Goal: Task Accomplishment & Management: Manage account settings

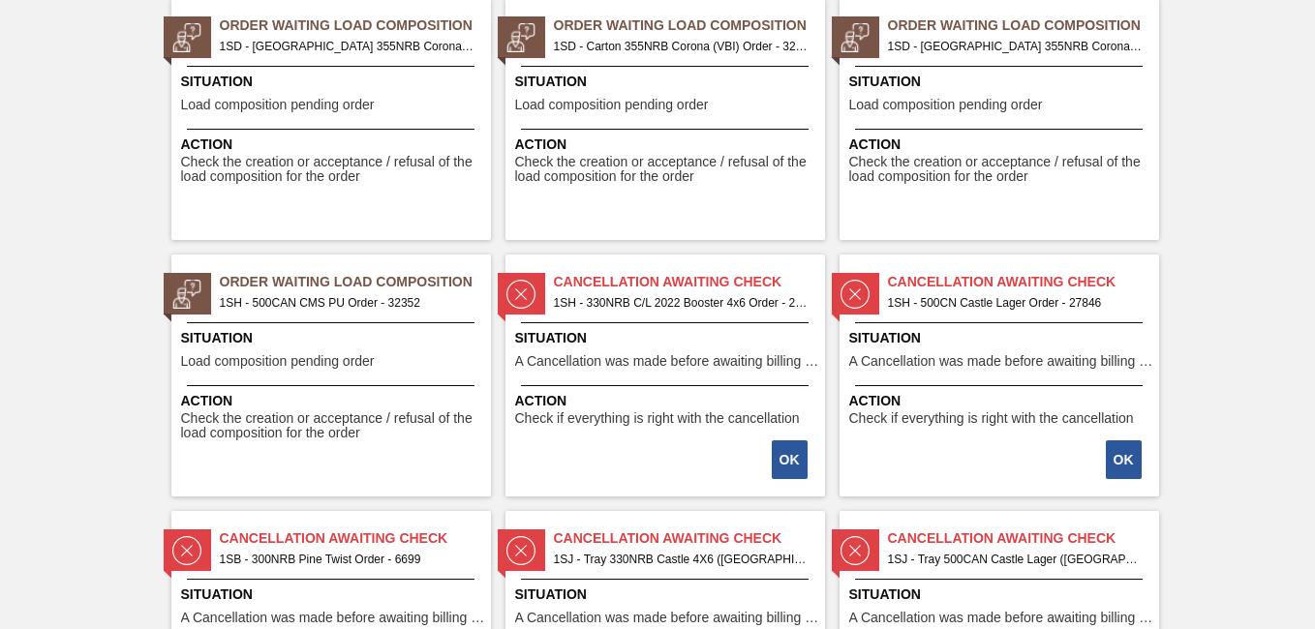
scroll to position [1259, 0]
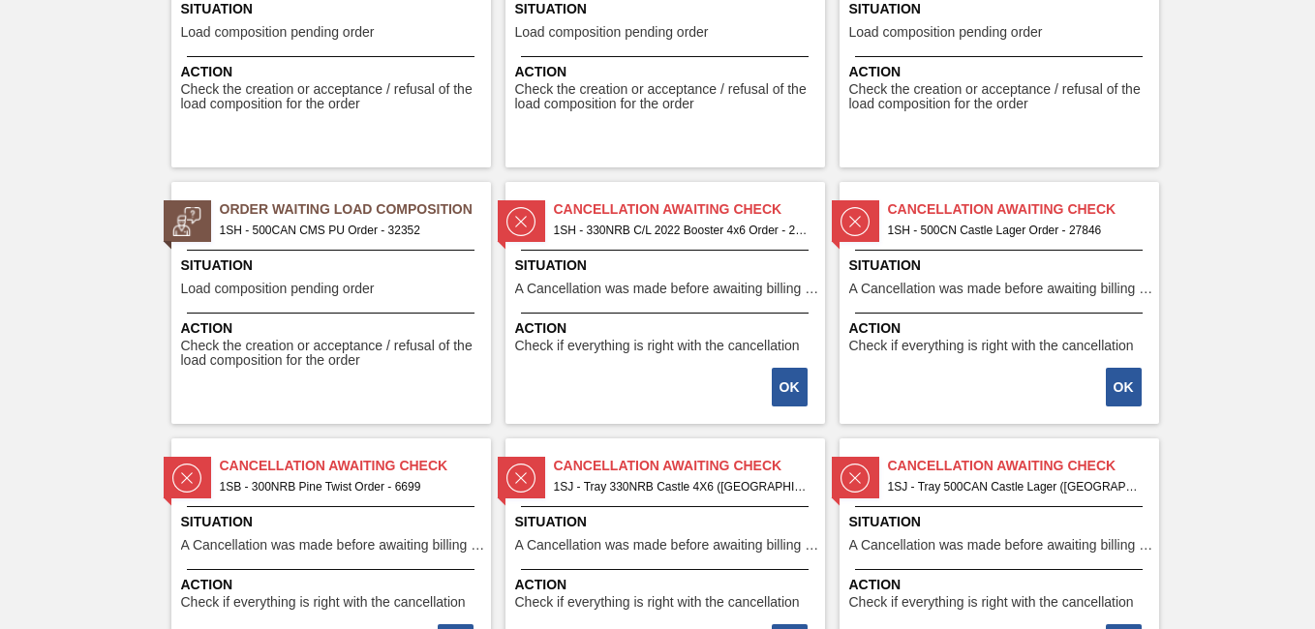
click at [322, 227] on span "1SH - 500CAN CMS PU Order - 32352" at bounding box center [348, 230] width 256 height 21
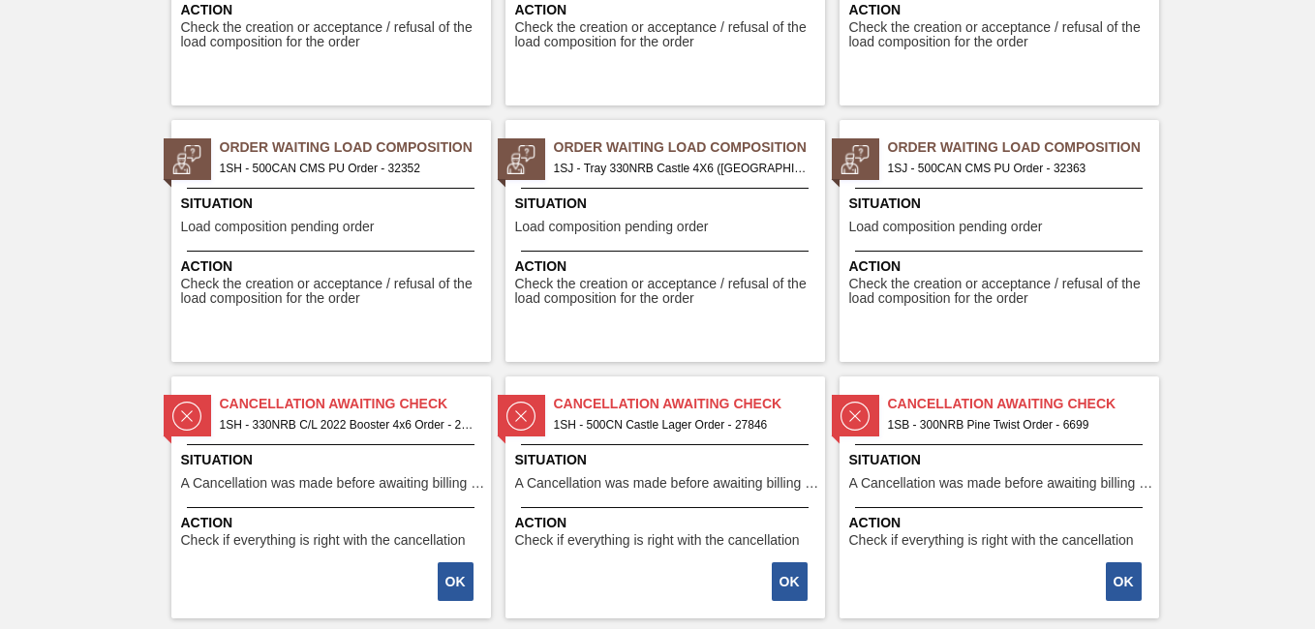
scroll to position [1228, 0]
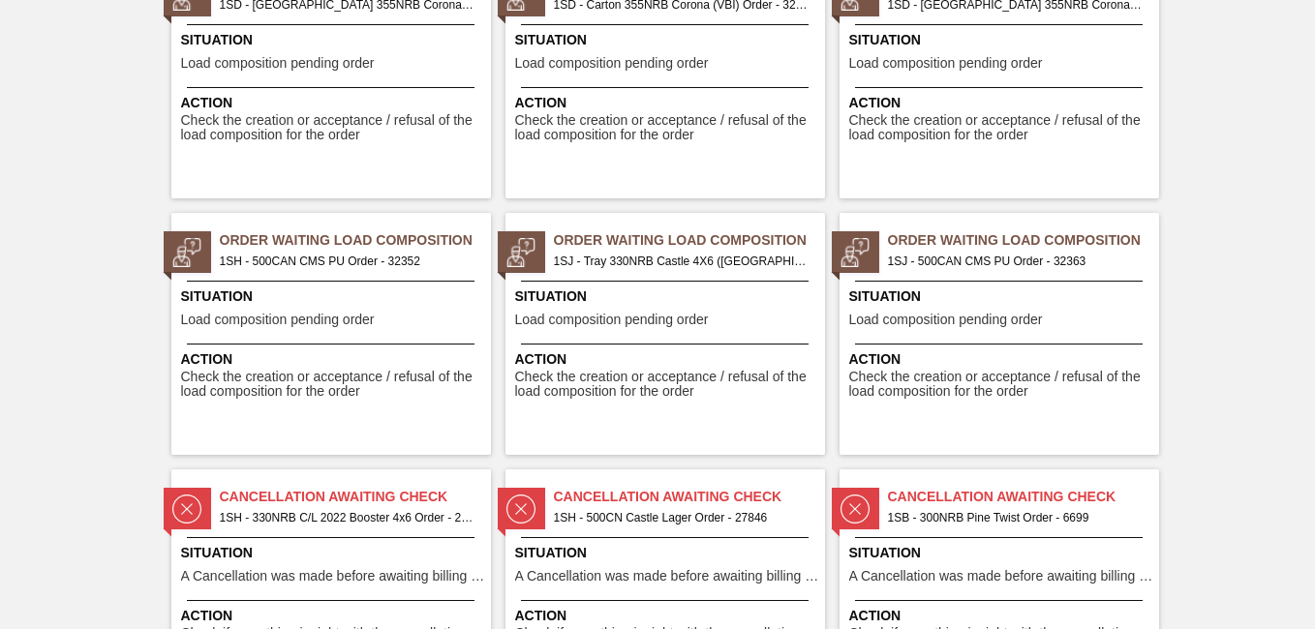
click at [1022, 261] on span "1SJ - 500CAN CMS PU Order - 32363" at bounding box center [1016, 261] width 256 height 21
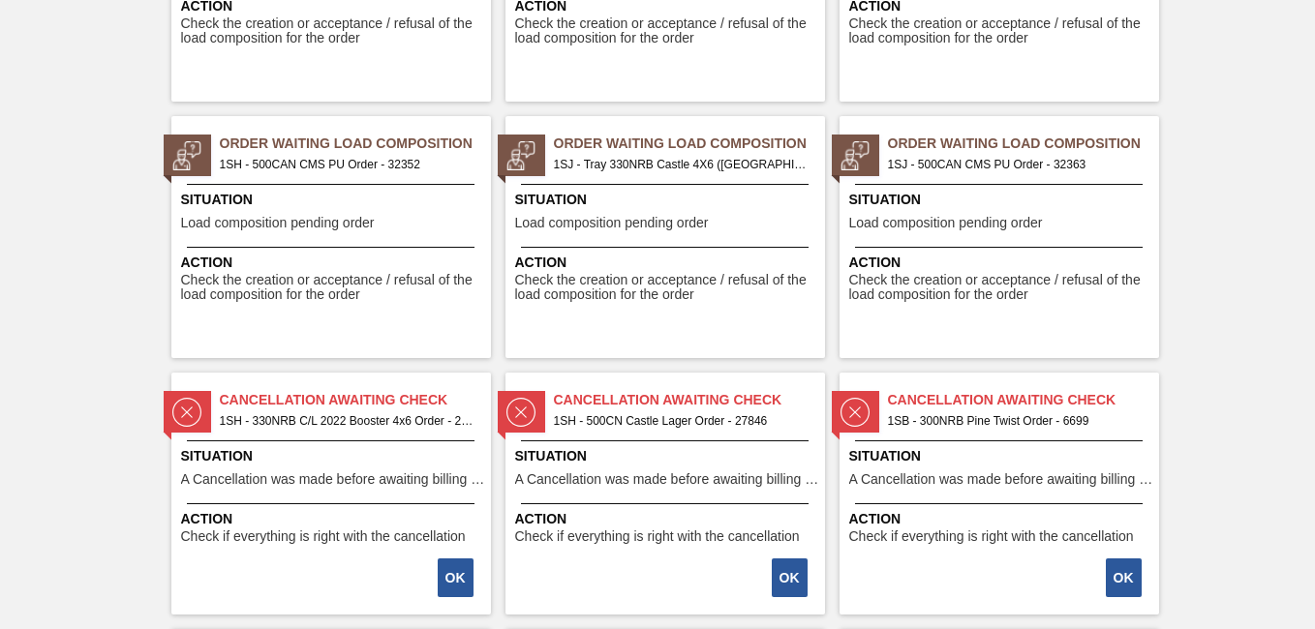
scroll to position [1228, 0]
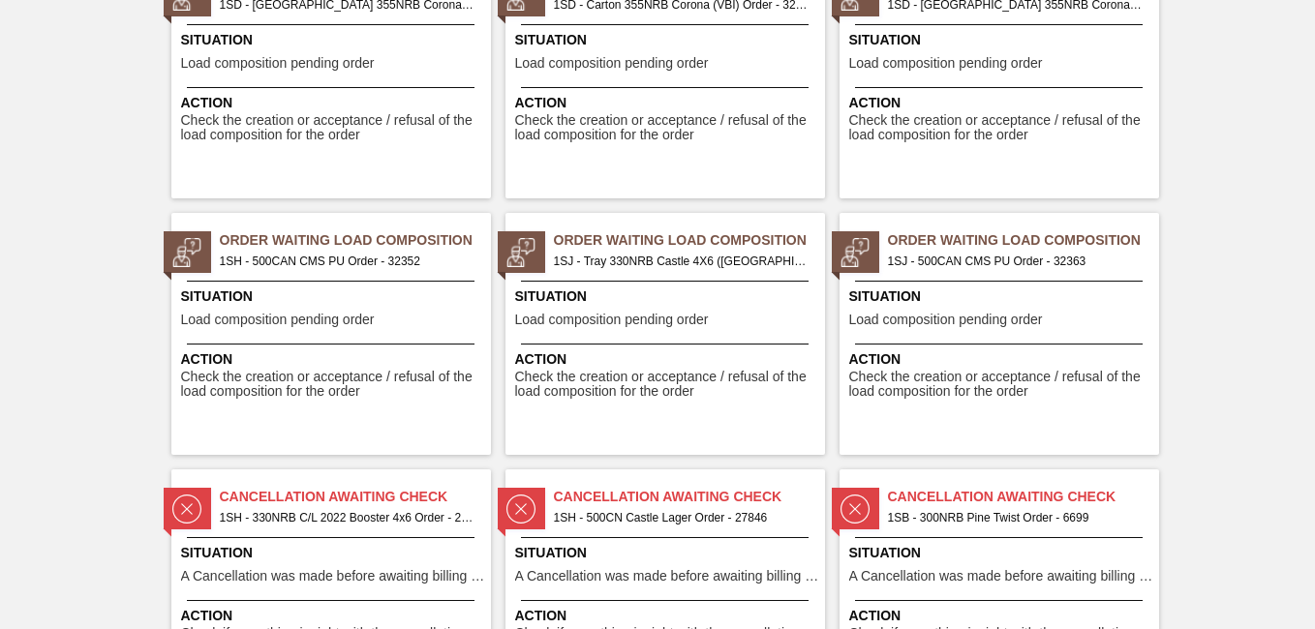
click at [331, 259] on span "1SH - 500CAN CMS PU Order - 32352" at bounding box center [348, 261] width 256 height 21
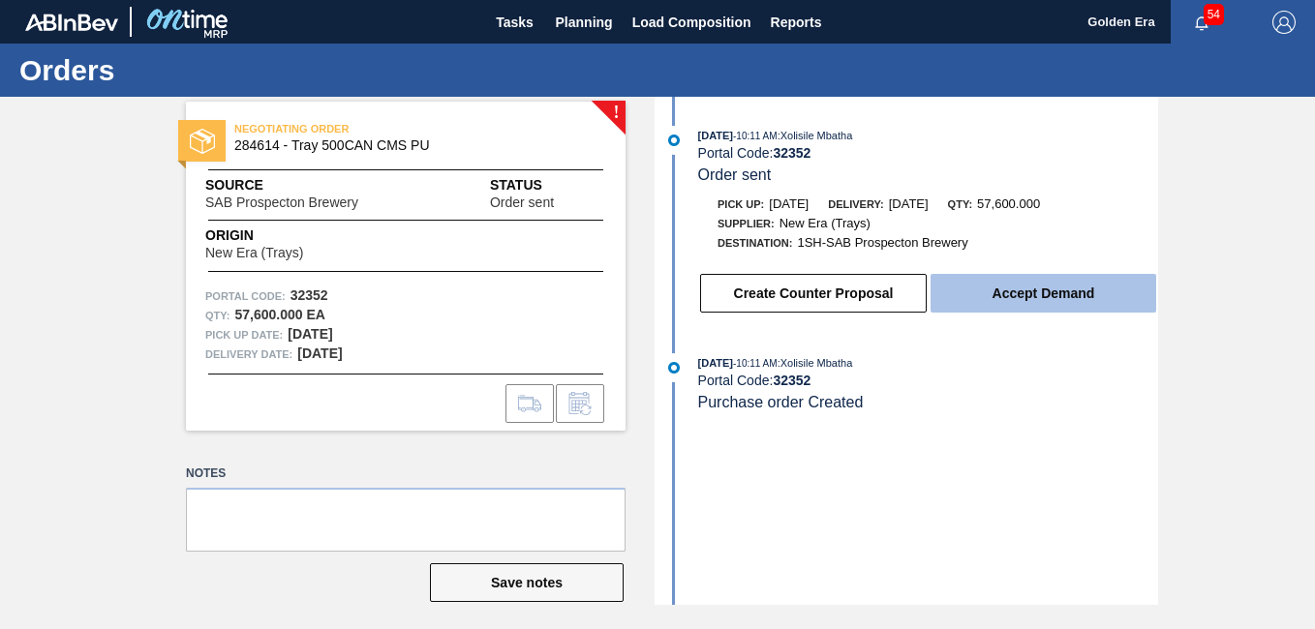
click at [1053, 293] on button "Accept Demand" at bounding box center [1044, 293] width 226 height 39
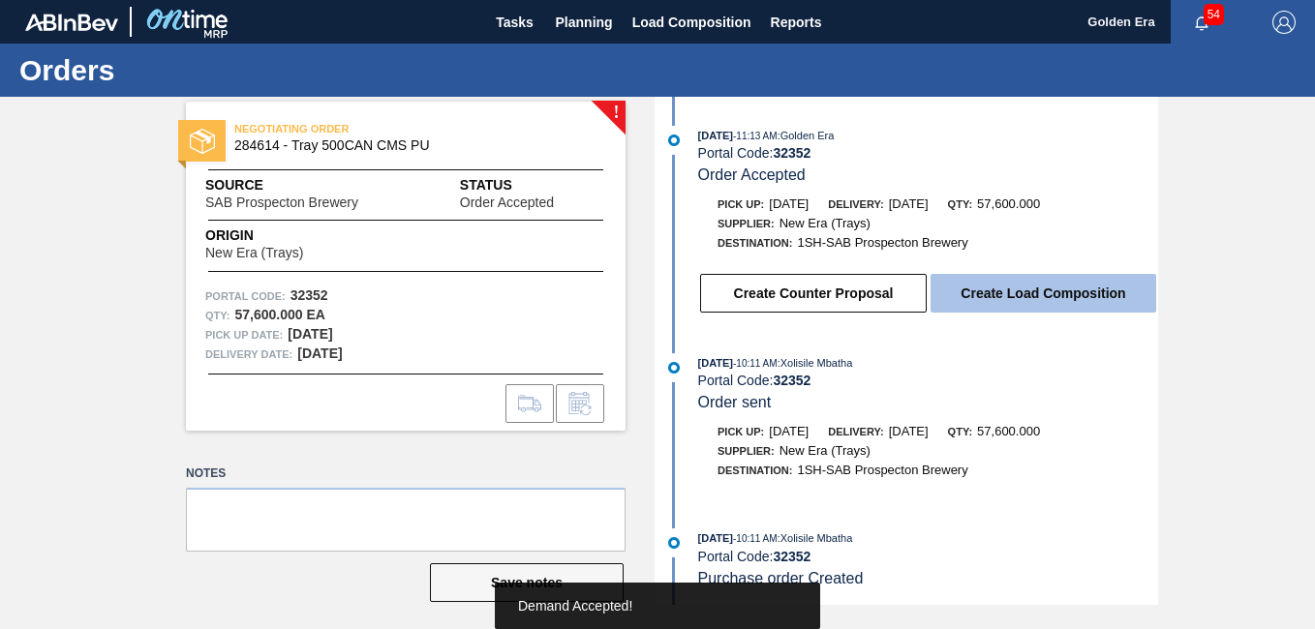
click at [993, 297] on button "Create Load Composition" at bounding box center [1044, 293] width 226 height 39
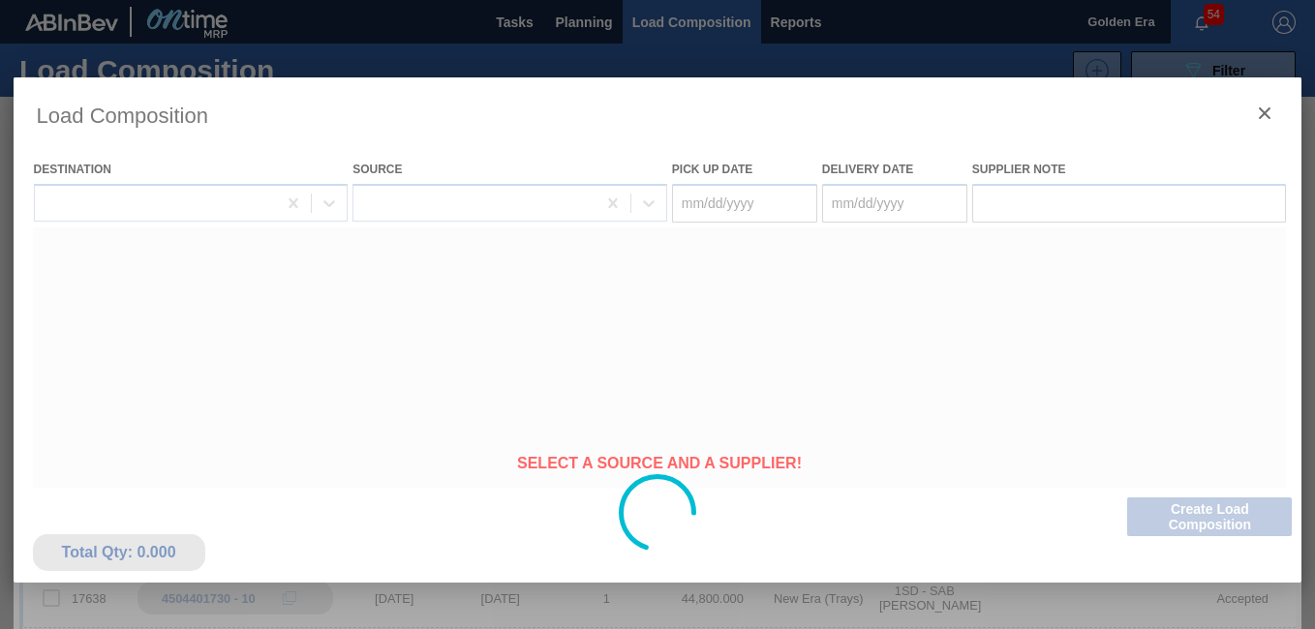
type Date "[DATE]"
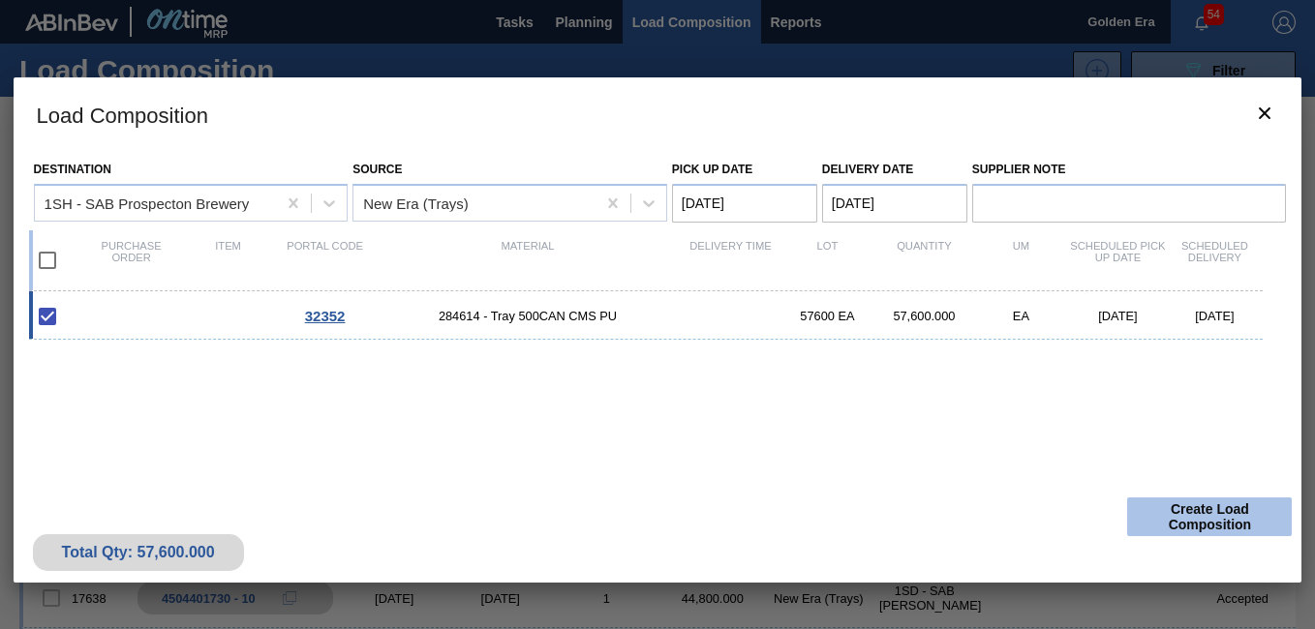
click at [1183, 515] on button "Create Load Composition" at bounding box center [1209, 517] width 165 height 39
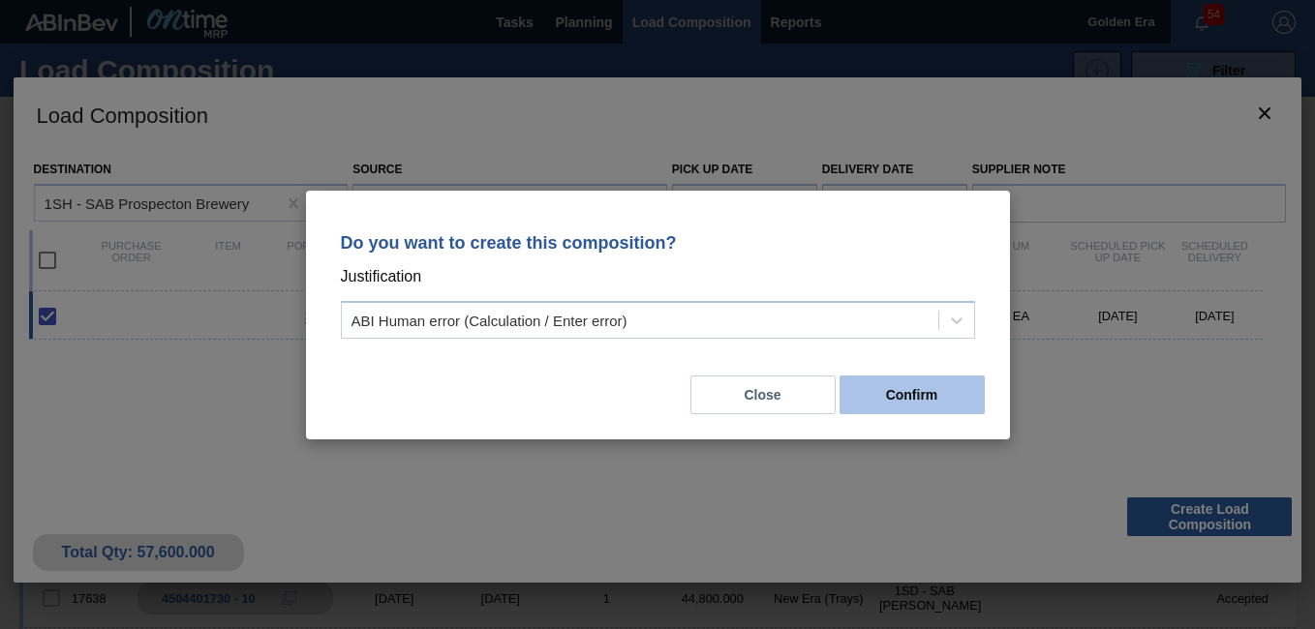
click at [917, 397] on button "Confirm" at bounding box center [912, 395] width 145 height 39
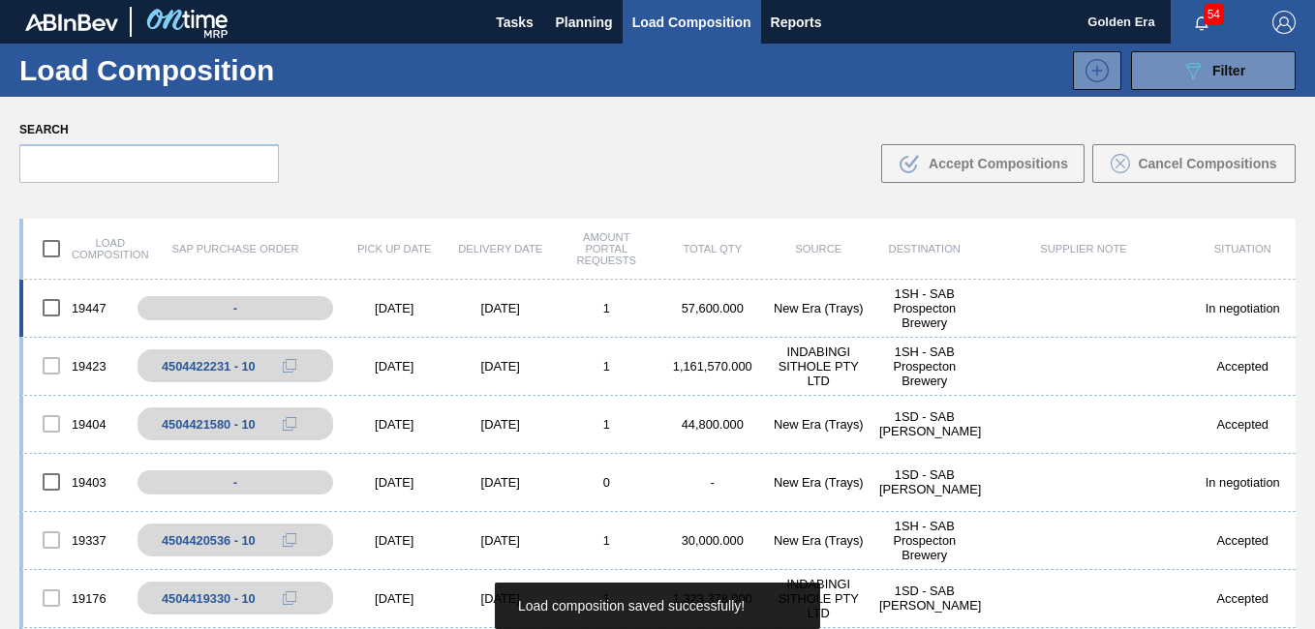
click at [53, 307] on input "checkbox" at bounding box center [51, 308] width 41 height 41
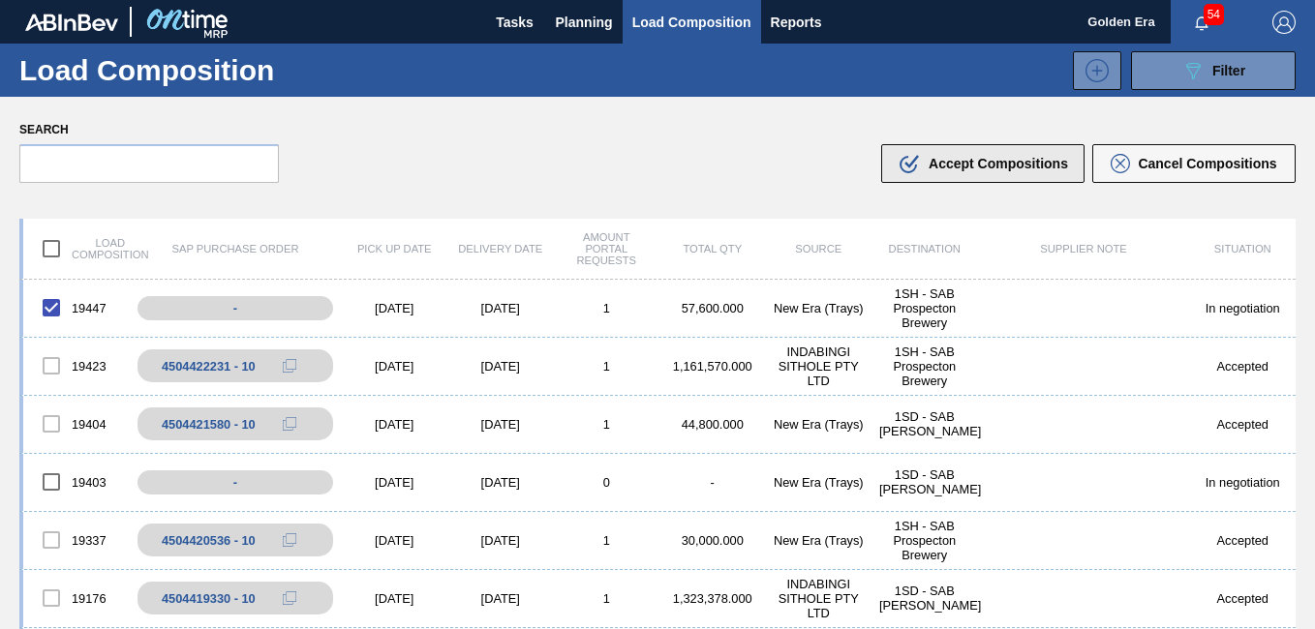
click at [1005, 174] on div ".b{fill:var(--color-action-default)} Accept Compositions" at bounding box center [983, 163] width 170 height 23
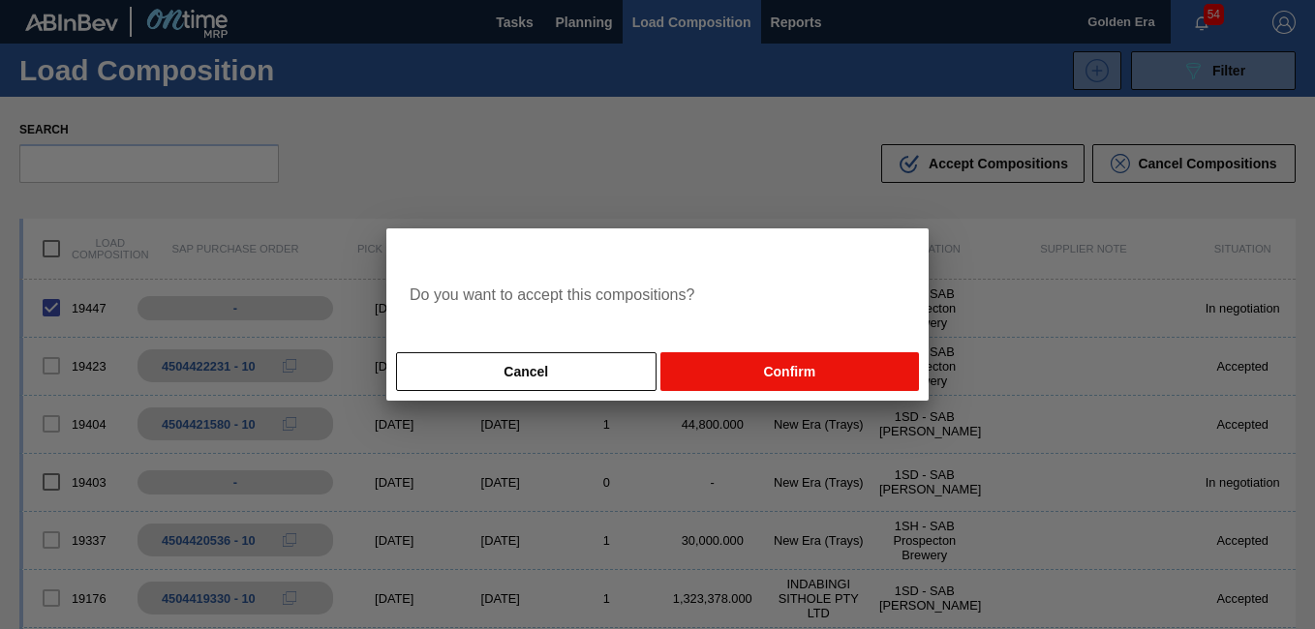
click at [789, 385] on button "Confirm" at bounding box center [789, 371] width 259 height 39
checkbox input "false"
